Goal: Task Accomplishment & Management: Use online tool/utility

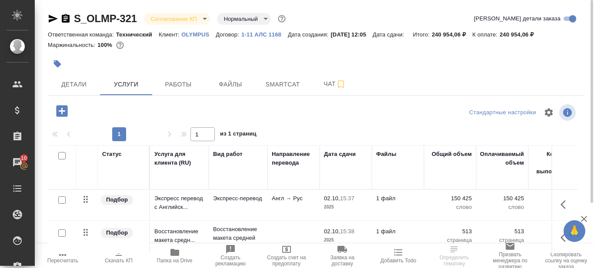
click at [172, 257] on span "Папка на Drive" at bounding box center [175, 255] width 46 height 17
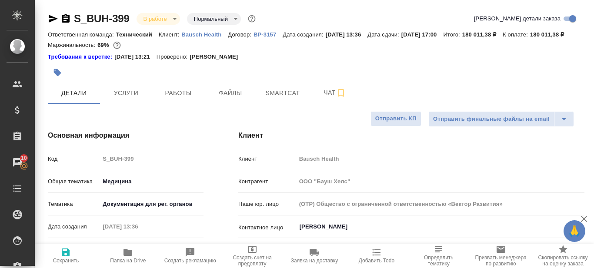
select select "RU"
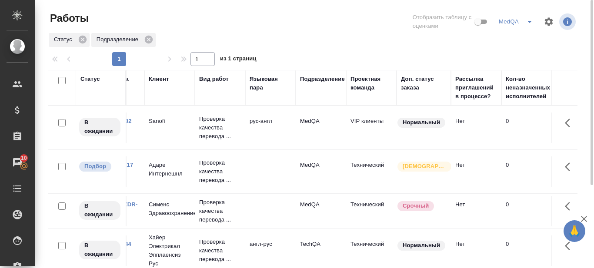
scroll to position [0, 32]
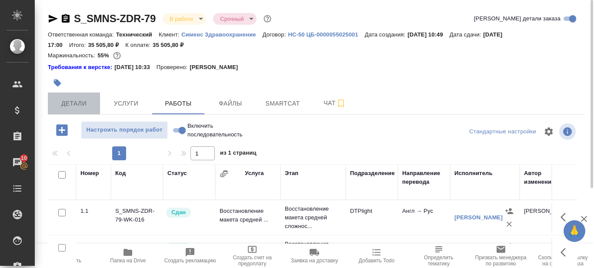
click at [72, 104] on span "Детали" at bounding box center [74, 103] width 42 height 11
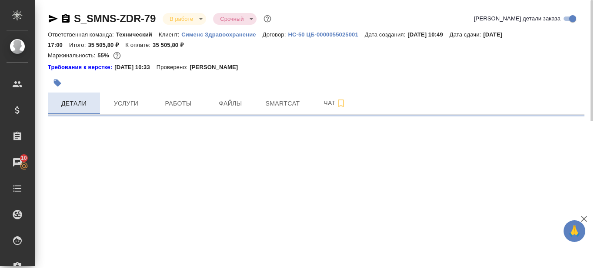
select select "RU"
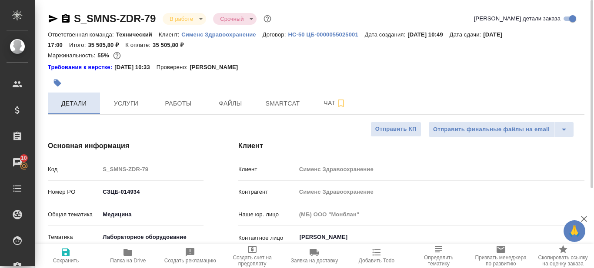
type textarea "x"
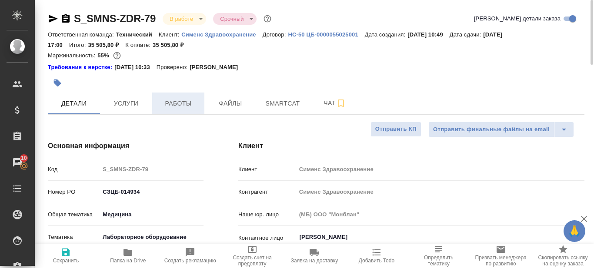
click at [185, 102] on span "Работы" at bounding box center [178, 103] width 42 height 11
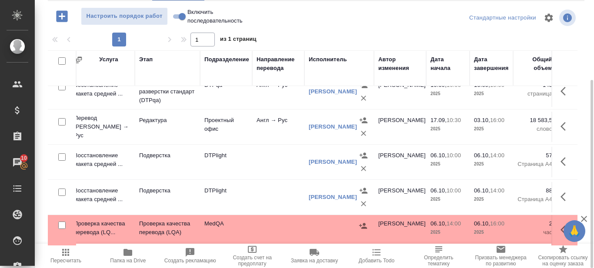
scroll to position [87, 146]
click at [169, 222] on p "Проверка качества перевода (LQA)" at bounding box center [167, 228] width 57 height 17
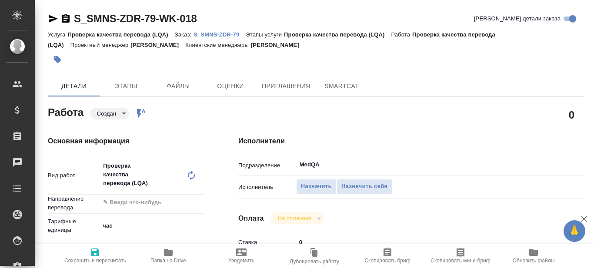
type textarea "x"
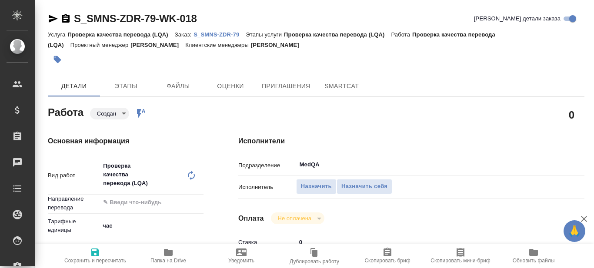
type textarea "x"
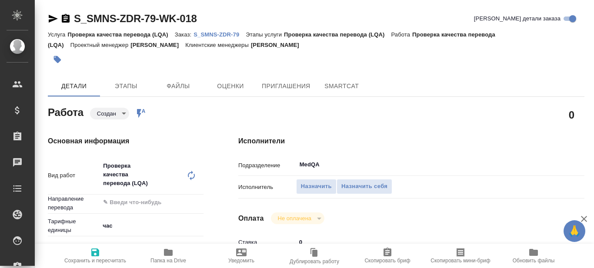
type textarea "x"
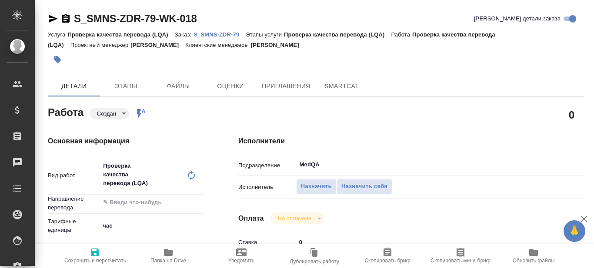
type textarea "x"
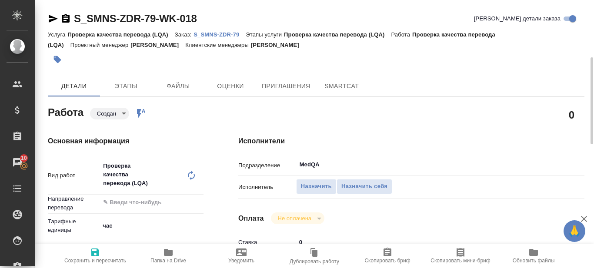
scroll to position [43, 0]
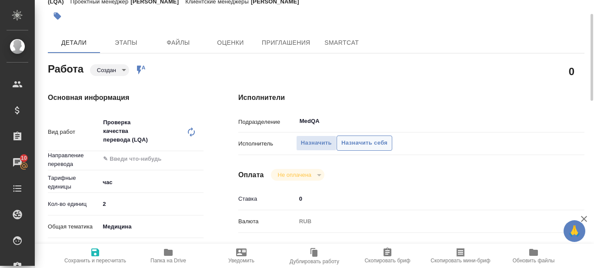
click at [363, 144] on span "Назначить себя" at bounding box center [364, 143] width 46 height 10
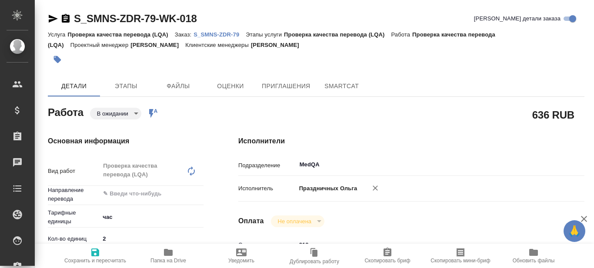
type textarea "x"
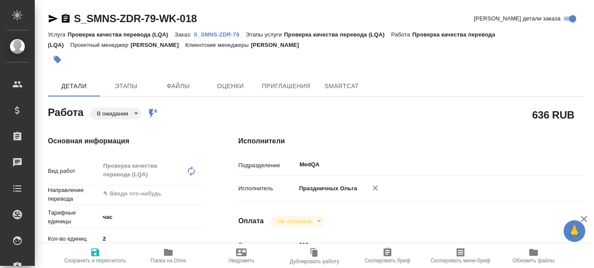
type textarea "x"
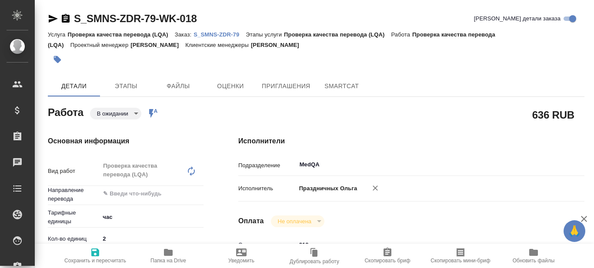
type textarea "x"
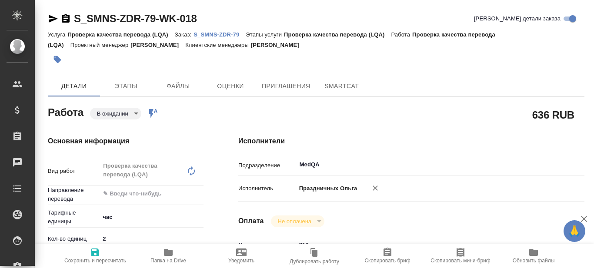
type textarea "x"
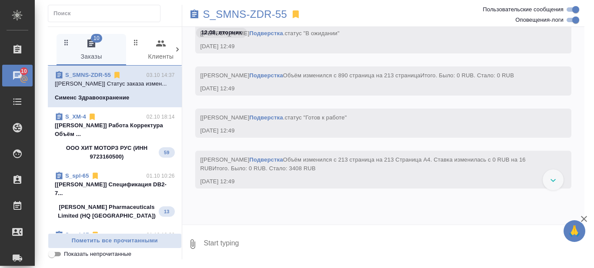
scroll to position [38259, 0]
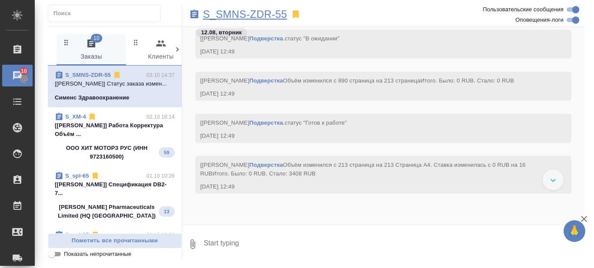
click at [266, 17] on p "S_SMNS-ZDR-55" at bounding box center [245, 14] width 84 height 9
click at [129, 139] on p "[Белякова Юлия] Работа Корректура Объём ..." at bounding box center [115, 129] width 120 height 17
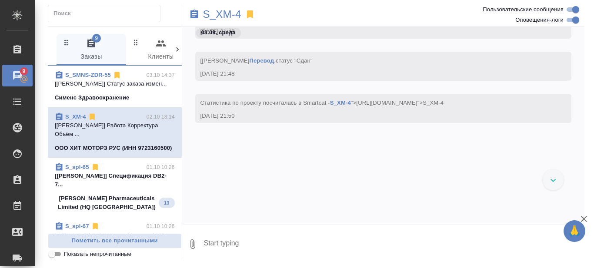
scroll to position [352637, 0]
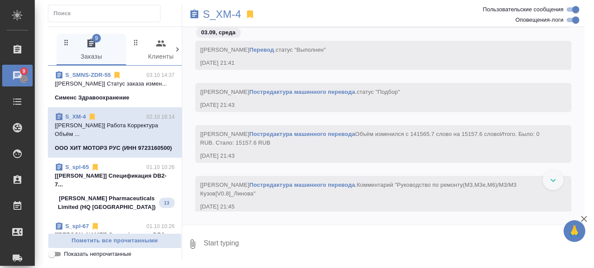
click at [547, 180] on div at bounding box center [553, 180] width 21 height 21
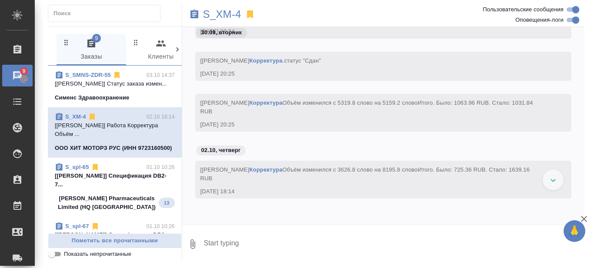
scroll to position [366639, 0]
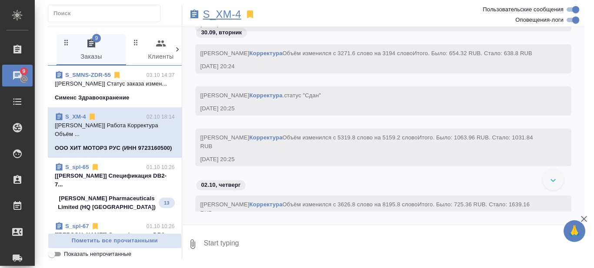
click at [219, 12] on p "S_XM-4" at bounding box center [222, 14] width 38 height 9
click at [130, 189] on p "[Звержановская Диана] Спецификация DB2-7..." at bounding box center [115, 180] width 120 height 17
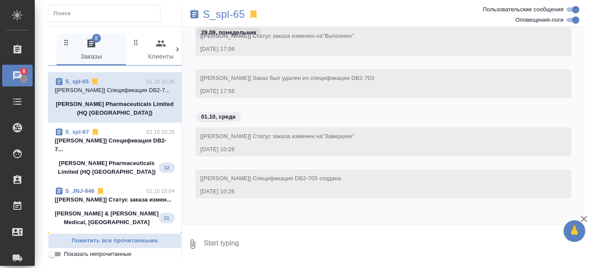
scroll to position [87, 0]
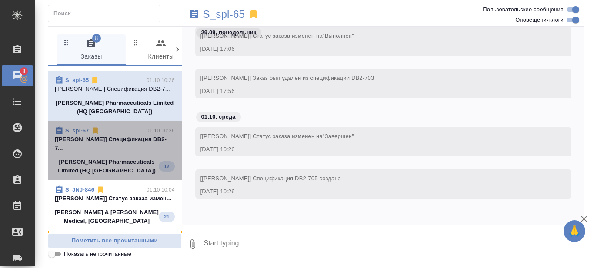
click at [131, 175] on span "S_spl-67 01.10 10:26 [Звержановская Диана] Спецификация DB2-7... Sinclair Pharm…" at bounding box center [115, 151] width 120 height 49
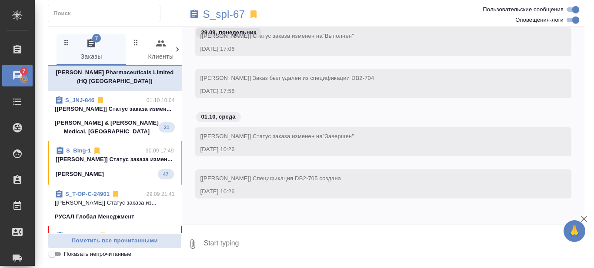
scroll to position [174, 0]
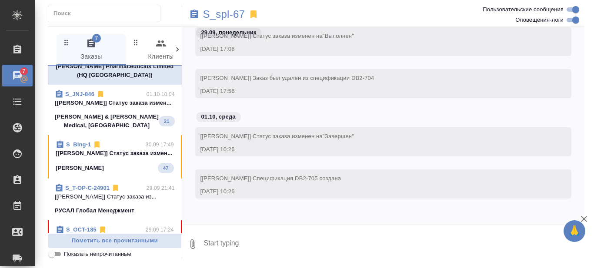
click at [134, 107] on p "[Сергеева Анастасия] Статус заказа измен..." at bounding box center [115, 103] width 120 height 9
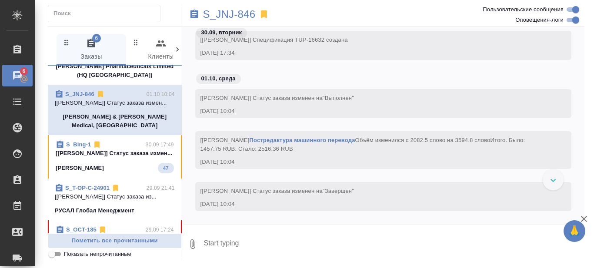
scroll to position [26346, 0]
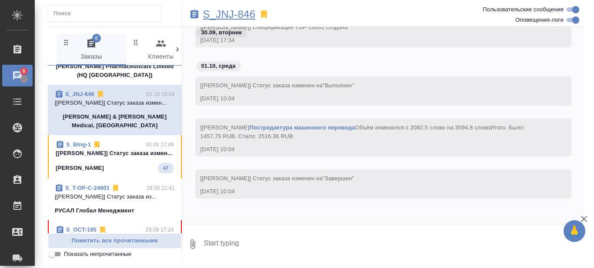
click at [240, 16] on p "S_JNJ-846" at bounding box center [229, 14] width 53 height 9
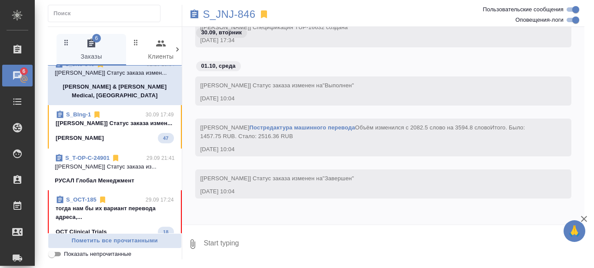
scroll to position [217, 0]
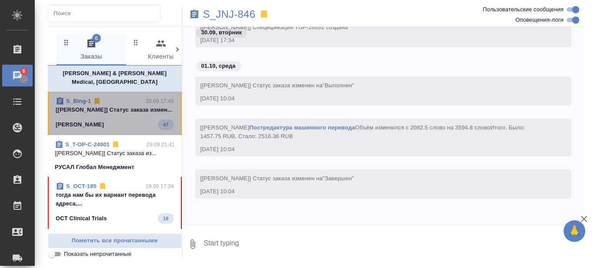
click at [132, 130] on span "S_BIng-1 30.09 17:49 [Никифорова Валерия] Статус заказа измен... Берингер Ингел…" at bounding box center [115, 113] width 118 height 33
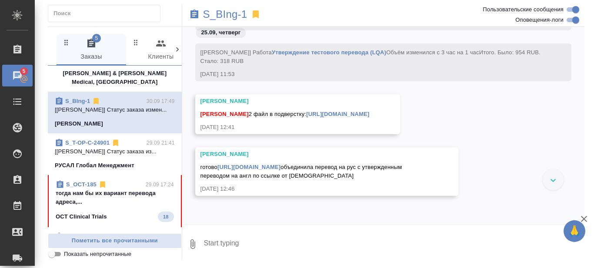
scroll to position [36403, 0]
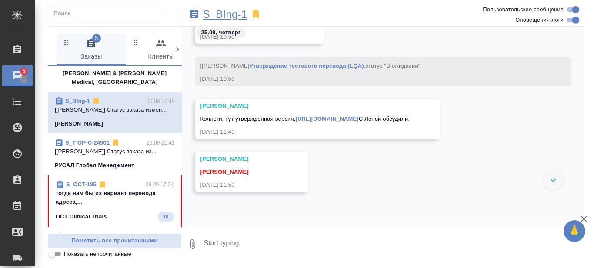
click at [230, 14] on p "S_BIng-1" at bounding box center [225, 14] width 44 height 9
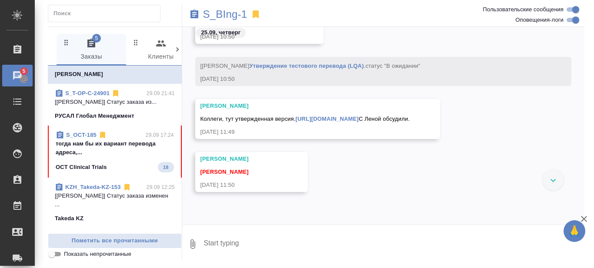
scroll to position [304, 0]
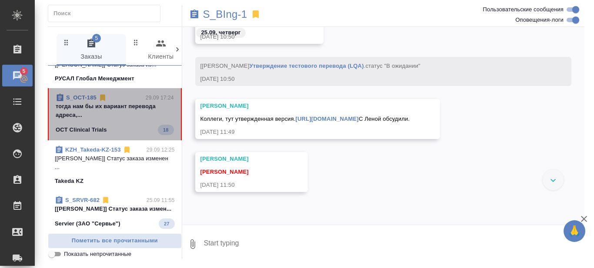
click at [119, 135] on span "S_OCT-185 29.09 17:24 тогда нам бы их вариант перевода адреса,... OCT Clinical …" at bounding box center [115, 115] width 118 height 42
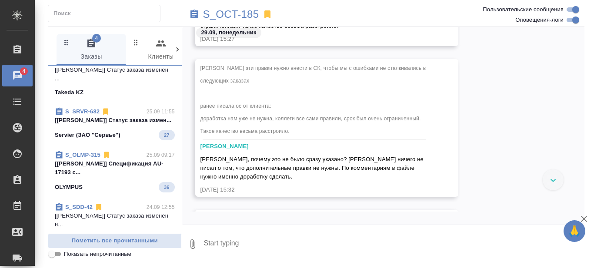
scroll to position [435, 0]
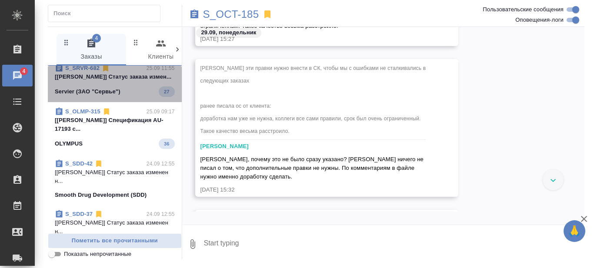
click at [127, 97] on span "S_SRVR-682 25.09 11:55 [Никифорова Валерия] Статус заказа измен... Servier (ЗАО…" at bounding box center [115, 80] width 120 height 33
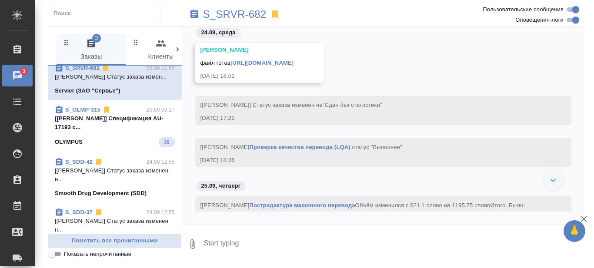
scroll to position [69401, 0]
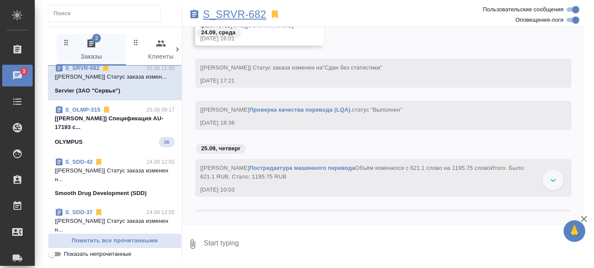
click at [243, 14] on p "S_SRVR-682" at bounding box center [234, 14] width 63 height 9
click at [553, 176] on div at bounding box center [553, 180] width 21 height 21
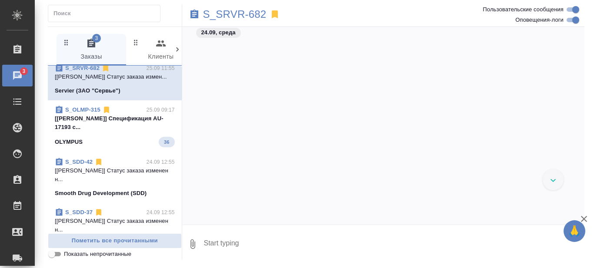
scroll to position [68838, 0]
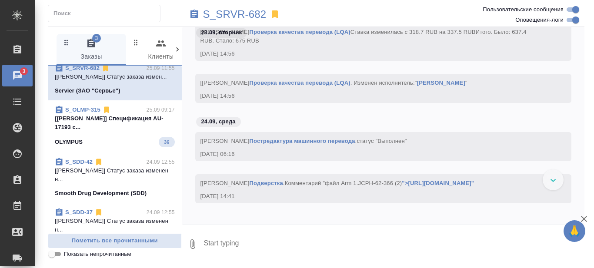
click at [126, 132] on p "[Усманова Ольга] Спецификация AU-17193 с..." at bounding box center [115, 122] width 120 height 17
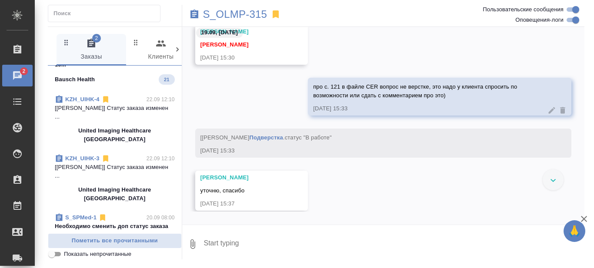
scroll to position [652, 0]
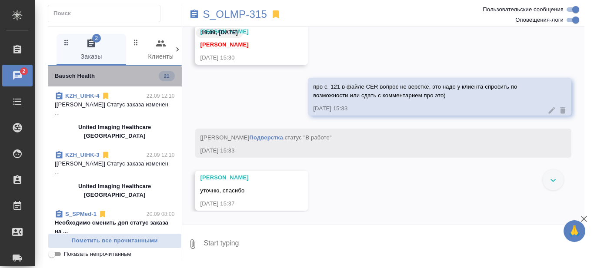
click at [125, 81] on span "S_BUH-378 23.09 10:39 [Никифорова Валерия] Спецификация OTP-13... Bausch Health…" at bounding box center [115, 61] width 120 height 42
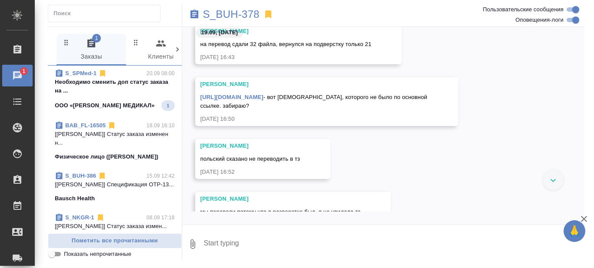
scroll to position [826, 0]
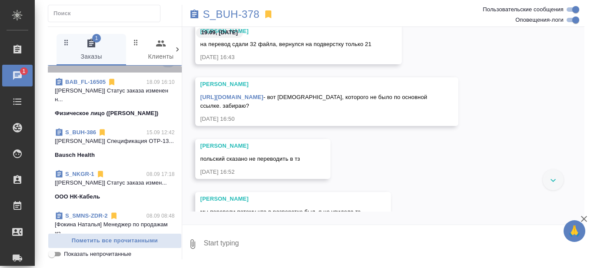
click at [118, 52] on p "Необходимо сменить доп статус заказа на ..." at bounding box center [115, 42] width 120 height 17
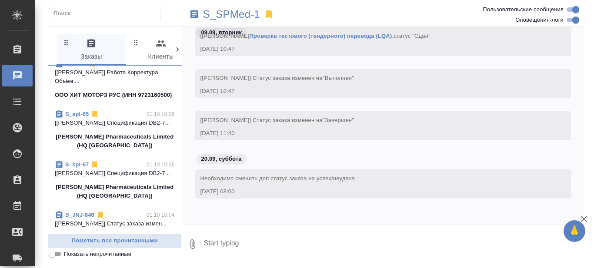
scroll to position [0, 0]
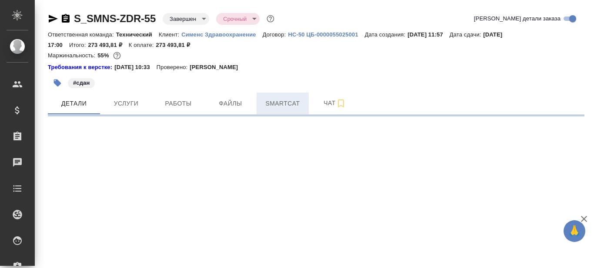
select select "RU"
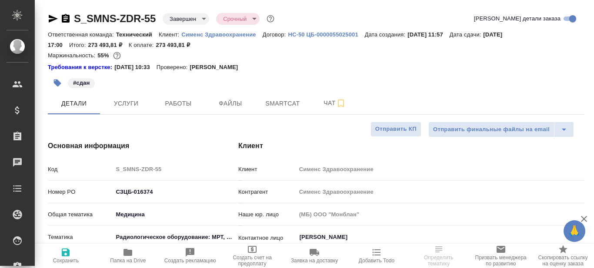
type textarea "x"
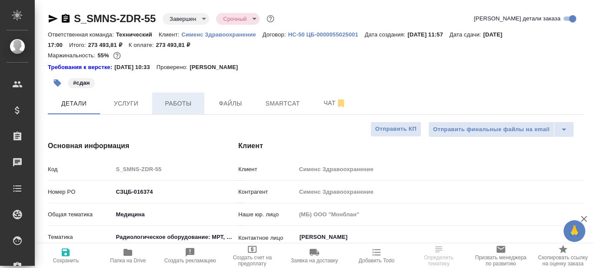
type textarea "x"
type input "[PERSON_NAME]"
type input "[PERSON_NAME]pavlova"
type textarea "x"
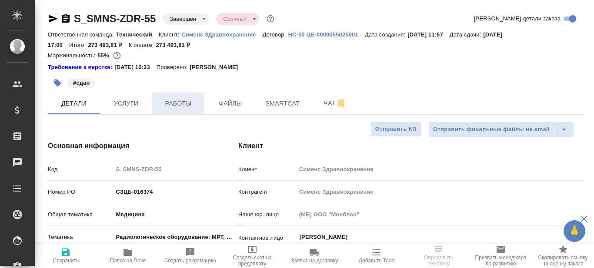
type textarea "x"
click at [176, 103] on span "Работы" at bounding box center [178, 103] width 42 height 11
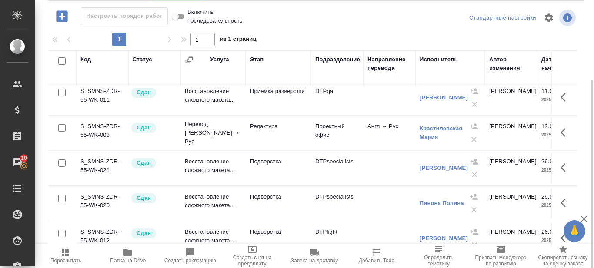
scroll to position [234, 0]
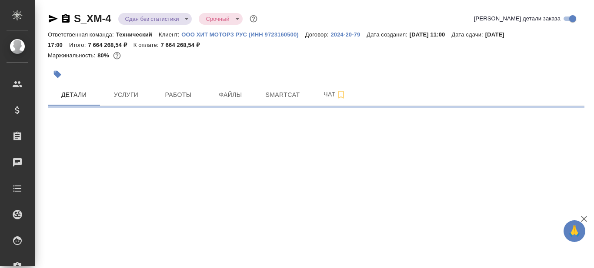
select select "RU"
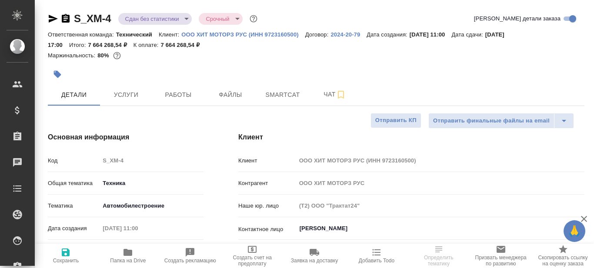
type textarea "x"
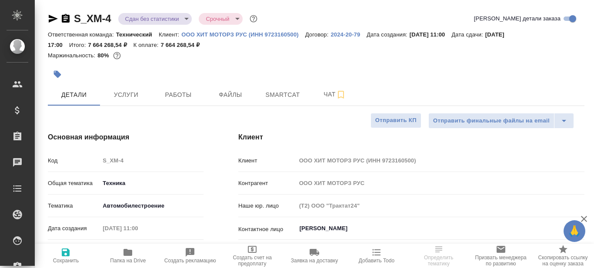
type textarea "x"
click at [175, 99] on span "Работы" at bounding box center [178, 95] width 42 height 11
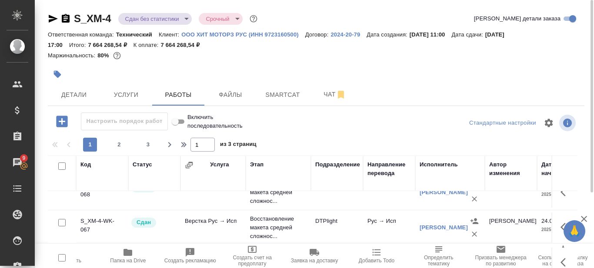
click at [50, 20] on icon "button" at bounding box center [53, 19] width 9 height 8
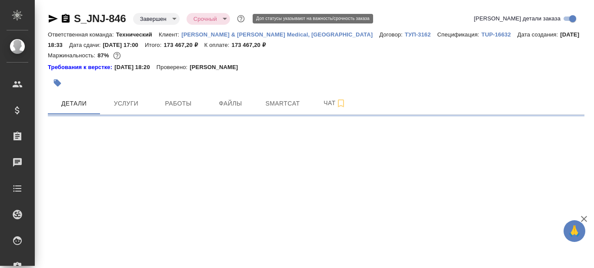
select select "RU"
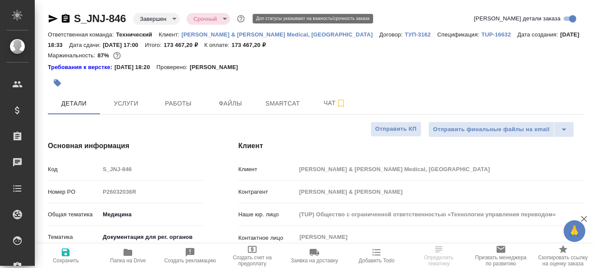
type textarea "x"
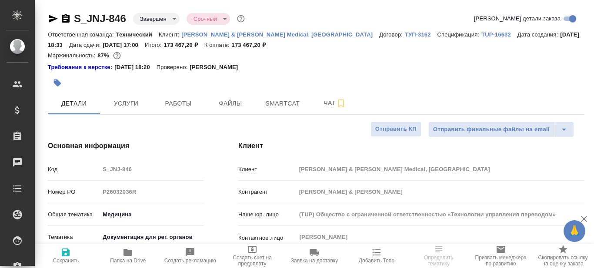
type textarea "x"
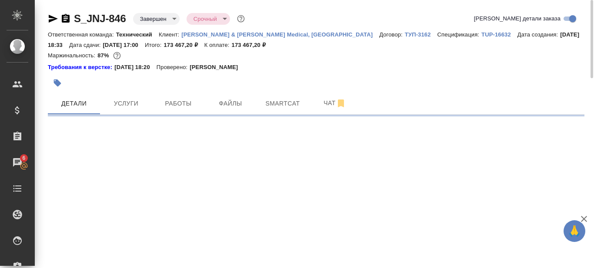
select select "RU"
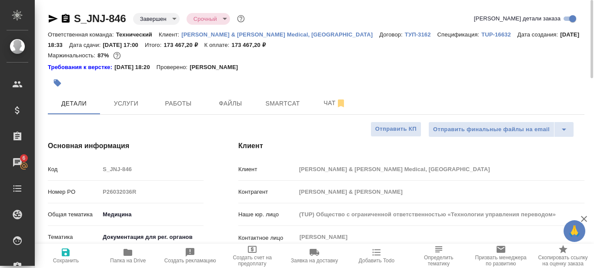
type textarea "x"
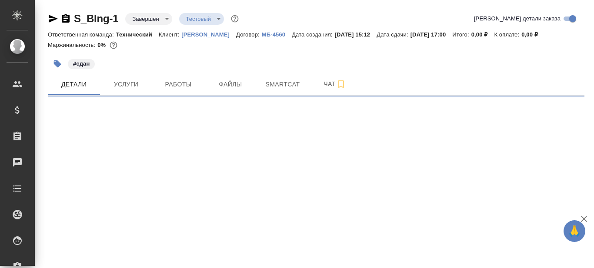
select select "RU"
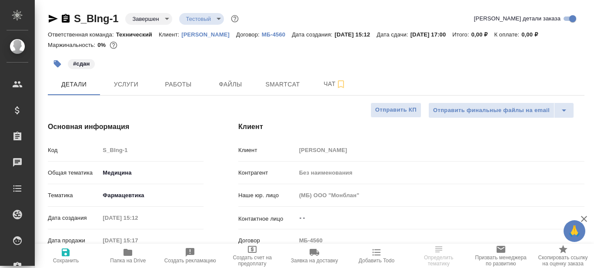
type textarea "x"
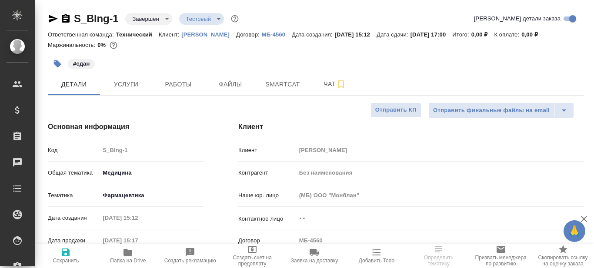
type textarea "x"
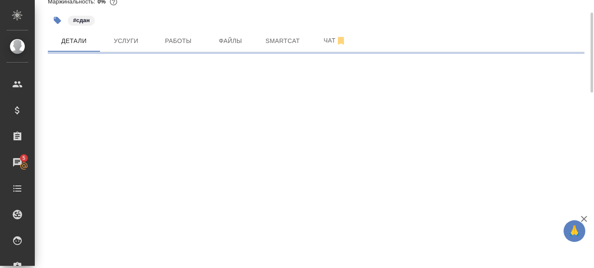
select select "RU"
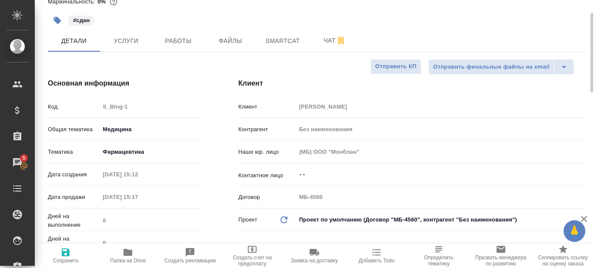
type textarea "x"
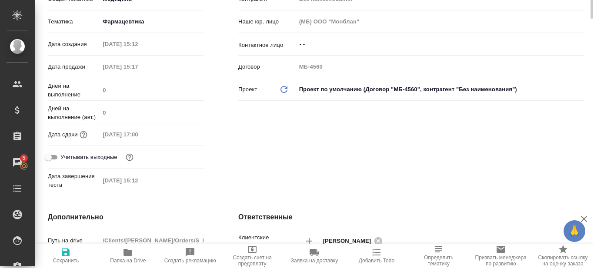
scroll to position [0, 0]
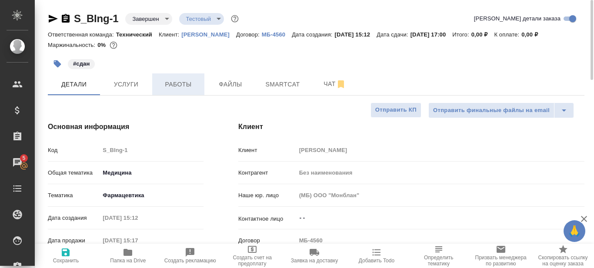
click at [184, 80] on span "Работы" at bounding box center [178, 84] width 42 height 11
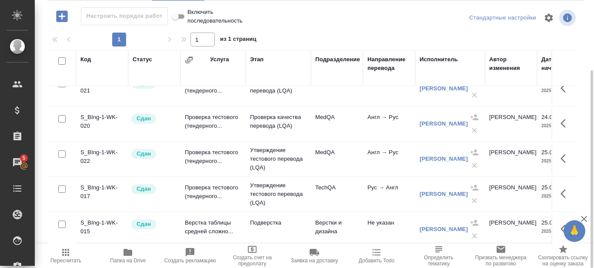
scroll to position [199, 0]
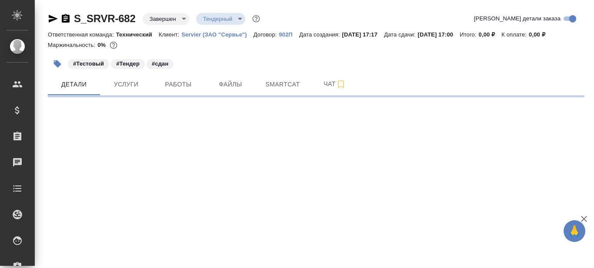
select select "RU"
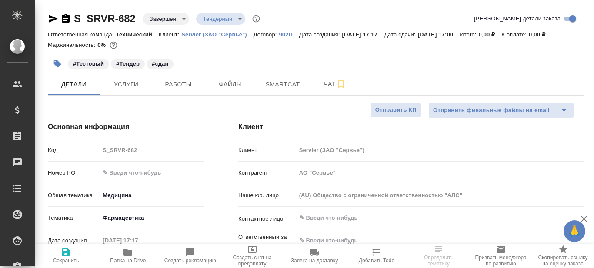
type textarea "x"
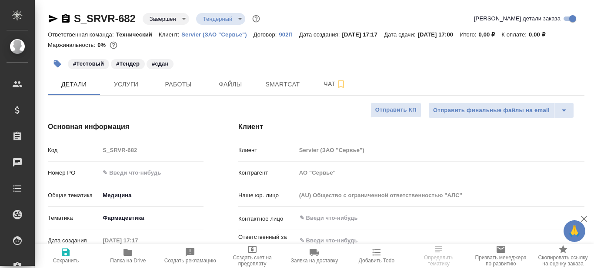
type textarea "x"
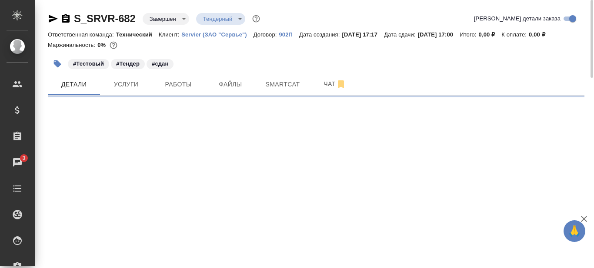
select select "RU"
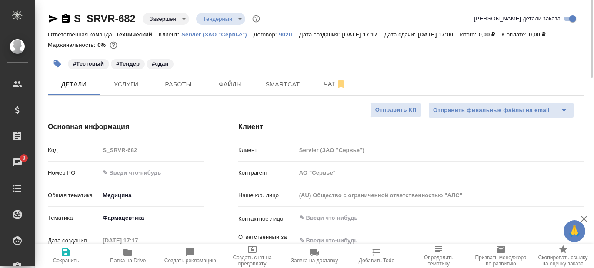
type textarea "x"
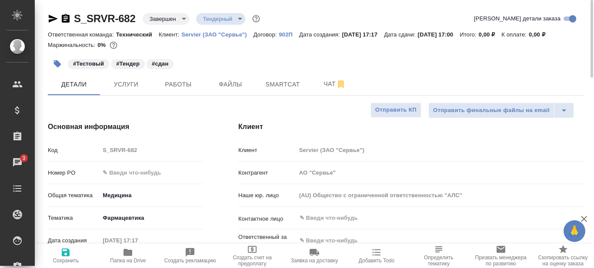
type textarea "x"
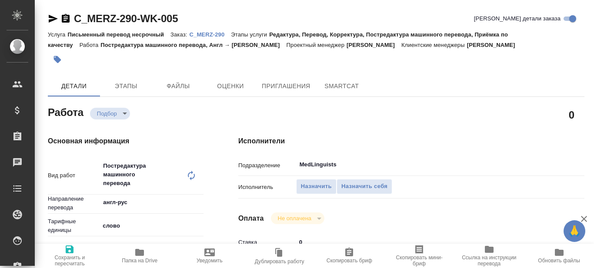
type textarea "x"
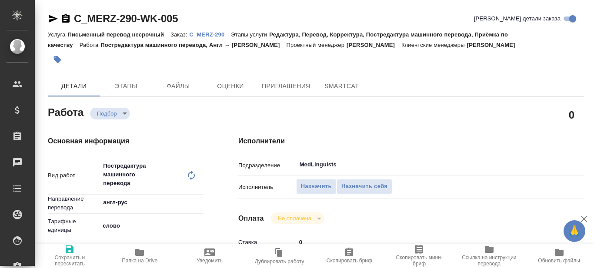
type textarea "x"
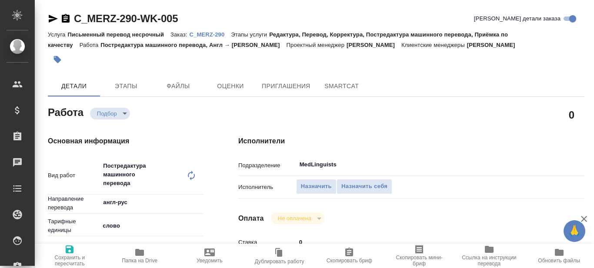
type textarea "x"
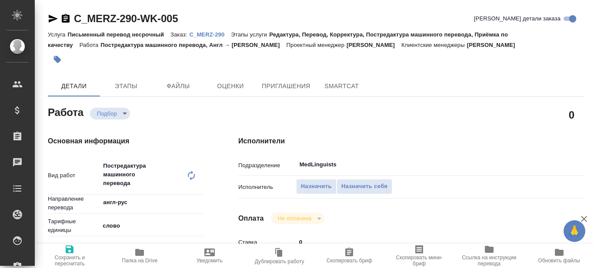
type textarea "x"
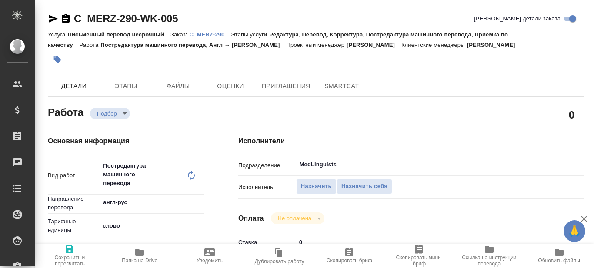
type textarea "x"
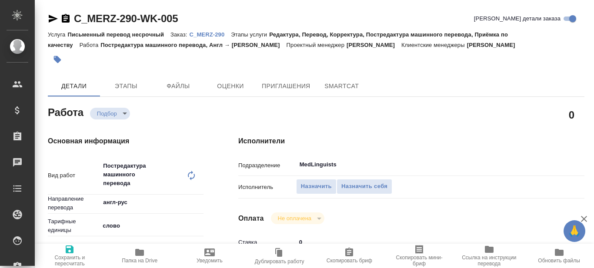
click at [217, 34] on p "C_MERZ-290" at bounding box center [210, 34] width 42 height 7
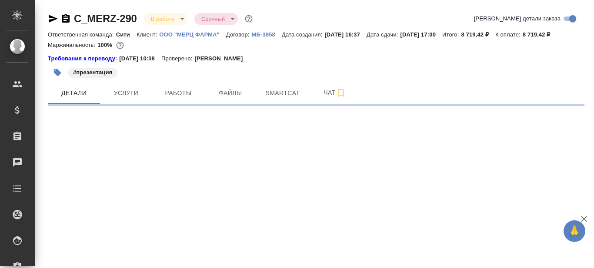
select select "RU"
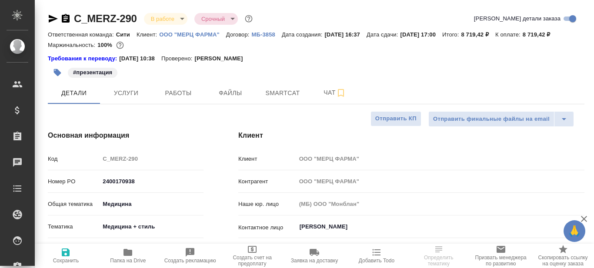
type textarea "x"
click at [131, 258] on span "Папка на Drive" at bounding box center [128, 261] width 36 height 6
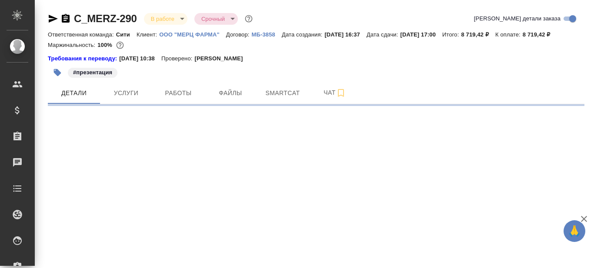
select select "RU"
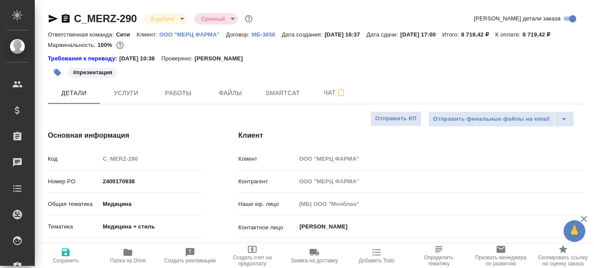
type textarea "x"
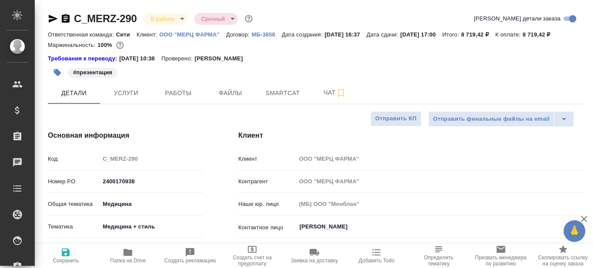
type textarea "x"
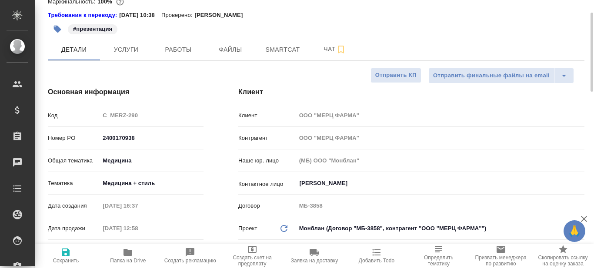
click at [146, 183] on body "🙏 .cls-1 fill:#fff; AWATERA Prazdnichnykh Olga Клиенты Спецификации Заказы 0 Ча…" at bounding box center [297, 134] width 594 height 268
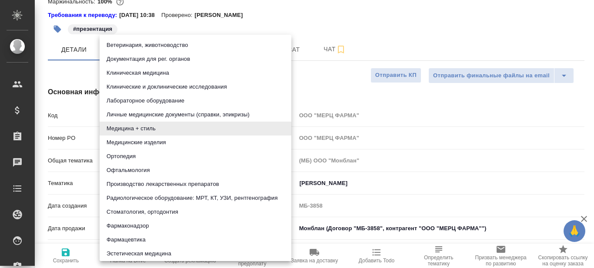
click at [153, 72] on li "Клиническая медицина" at bounding box center [196, 73] width 192 height 14
type input "6012b22f65f4b37c408fd6e5"
type textarea "x"
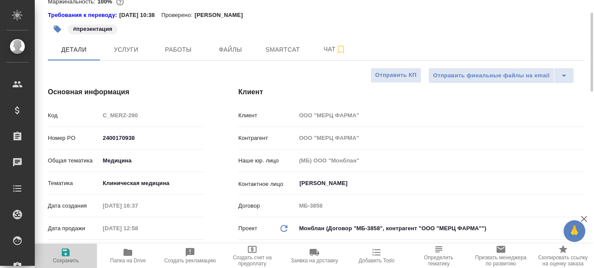
click at [66, 255] on icon "button" at bounding box center [65, 252] width 10 height 10
type textarea "x"
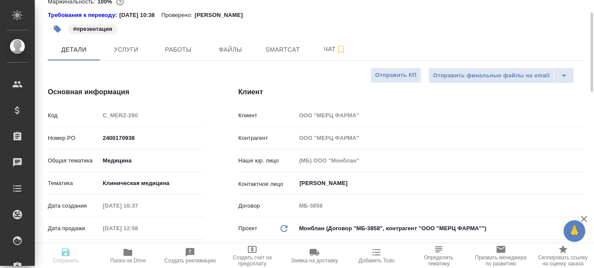
type textarea "x"
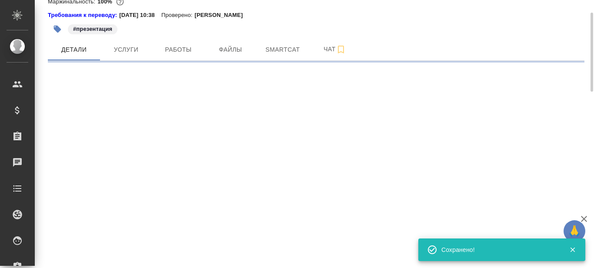
select select "RU"
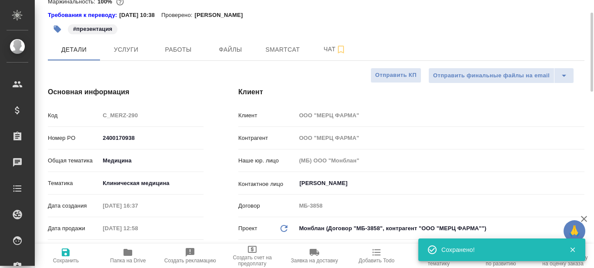
type textarea "x"
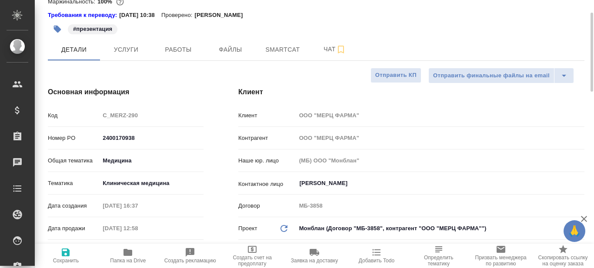
type textarea "x"
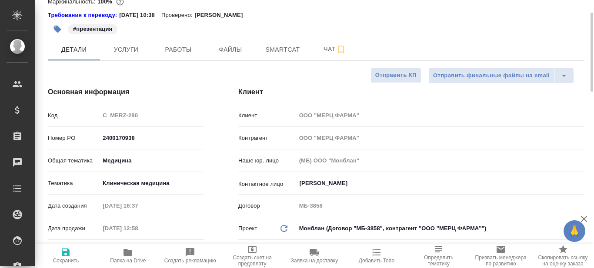
type textarea "x"
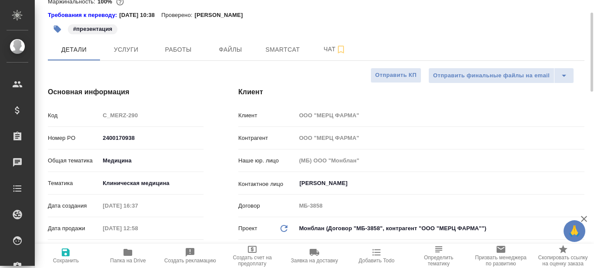
type textarea "x"
click at [277, 50] on span "Smartcat" at bounding box center [283, 49] width 42 height 11
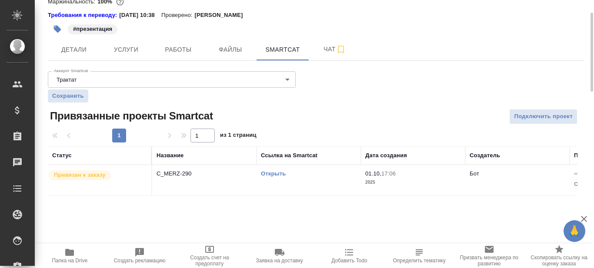
click at [273, 174] on link "Открыть" at bounding box center [273, 173] width 25 height 7
click at [275, 172] on link "Открыть" at bounding box center [273, 173] width 25 height 7
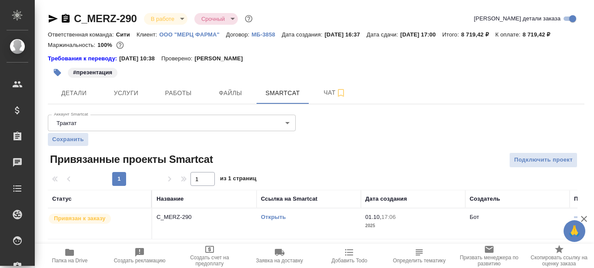
click at [269, 218] on link "Открыть" at bounding box center [273, 217] width 25 height 7
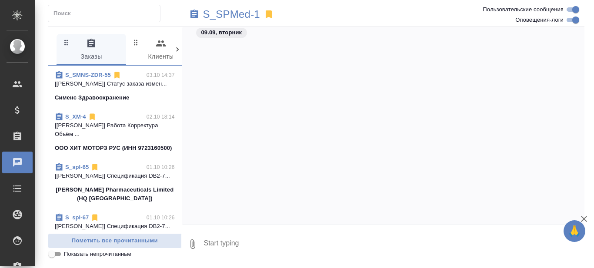
scroll to position [33524, 0]
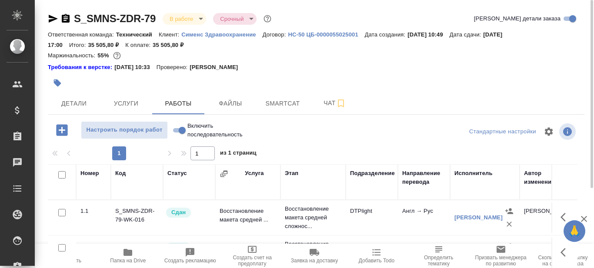
scroll to position [0, 146]
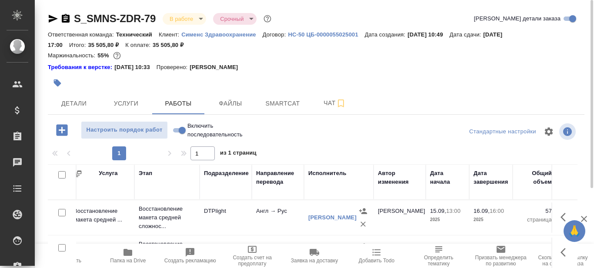
click at [129, 256] on icon "button" at bounding box center [128, 252] width 9 height 7
drag, startPoint x: 159, startPoint y: 17, endPoint x: 76, endPoint y: 24, distance: 83.3
click at [76, 24] on div "S_SMNS-ZDR-79 В работе inProgress Срочный urgent" at bounding box center [160, 19] width 225 height 14
copy link "S_SMNS-ZDR-79"
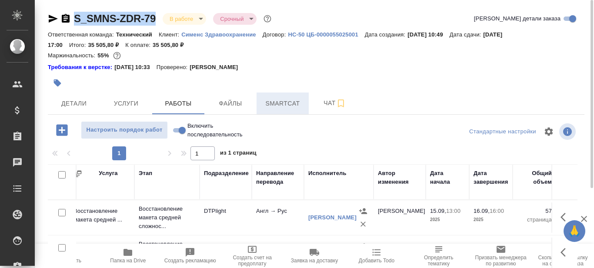
click at [277, 100] on span "Smartcat" at bounding box center [283, 103] width 42 height 11
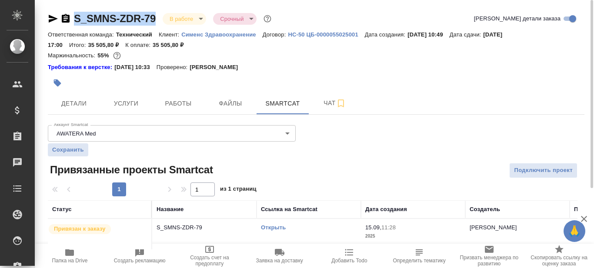
scroll to position [10, 0]
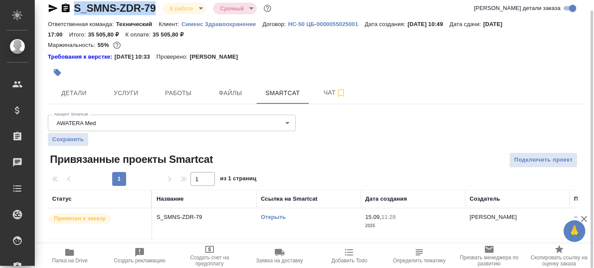
click at [265, 217] on link "Открыть" at bounding box center [273, 217] width 25 height 7
click at [270, 217] on link "Открыть" at bounding box center [273, 217] width 25 height 7
